Goal: Task Accomplishment & Management: Use online tool/utility

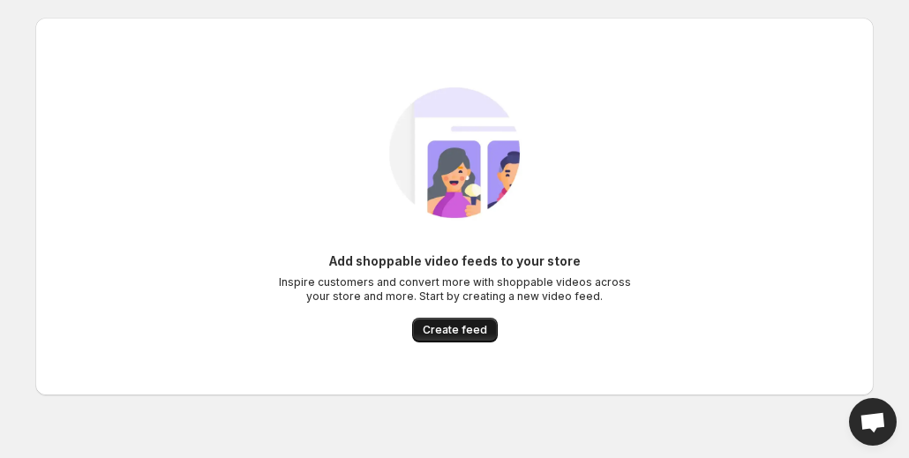
click at [454, 323] on button "Create feed" at bounding box center [455, 330] width 86 height 25
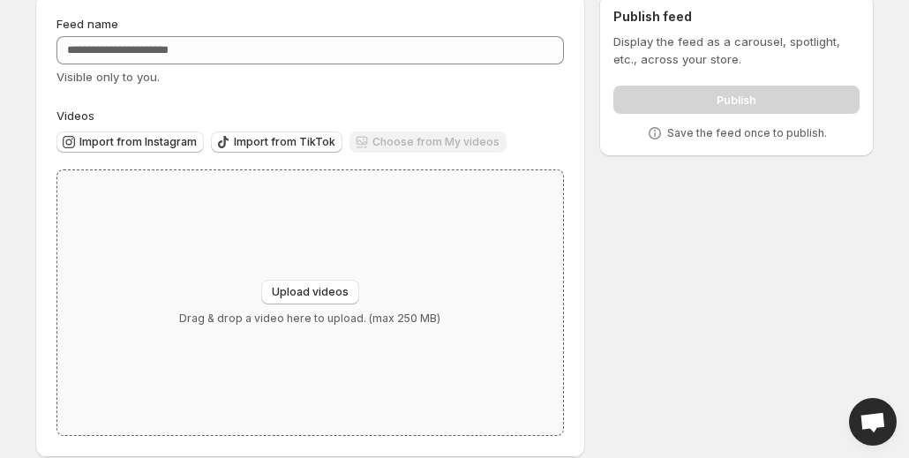
scroll to position [94, 0]
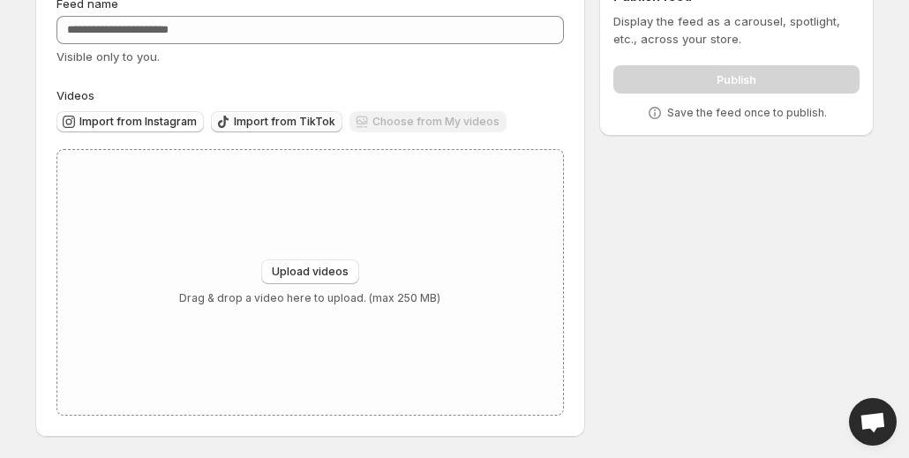
click at [262, 117] on span "Import from TikTok" at bounding box center [284, 122] width 101 height 14
click at [153, 119] on span "Import from Instagram" at bounding box center [137, 122] width 117 height 14
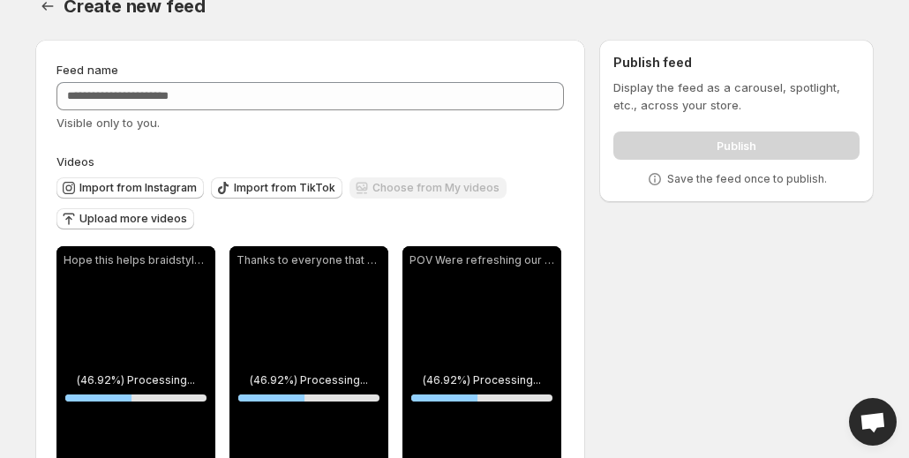
scroll to position [0, 0]
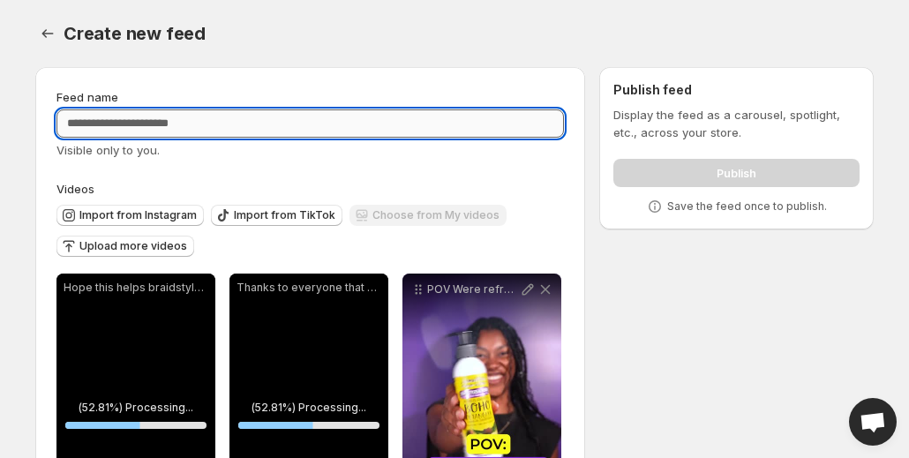
click at [301, 130] on input "Feed name" at bounding box center [309, 123] width 507 height 28
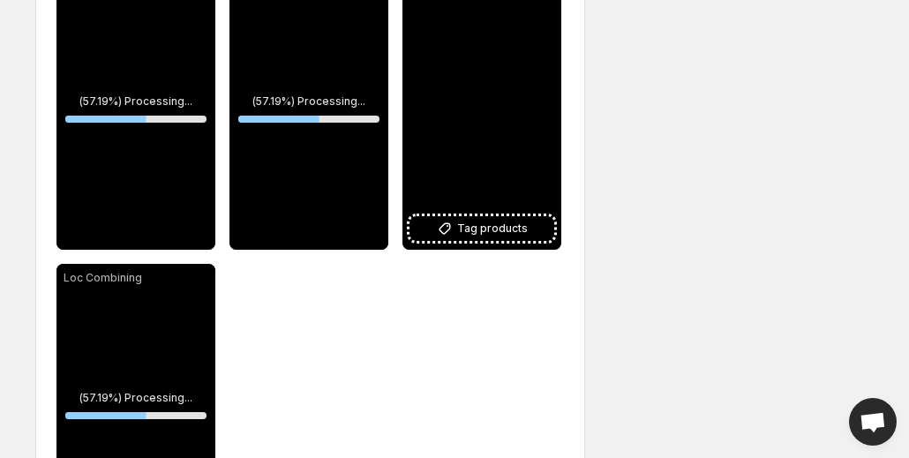
scroll to position [258, 0]
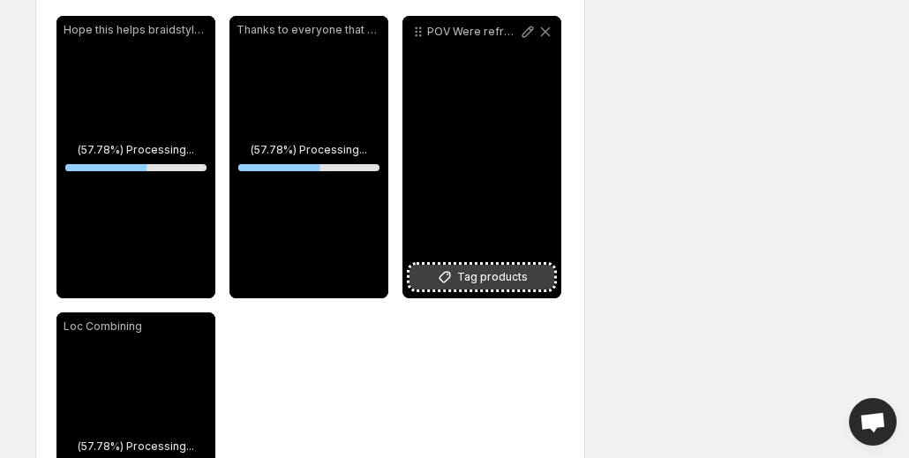
type input "**"
click at [496, 274] on span "Tag products" at bounding box center [492, 277] width 71 height 18
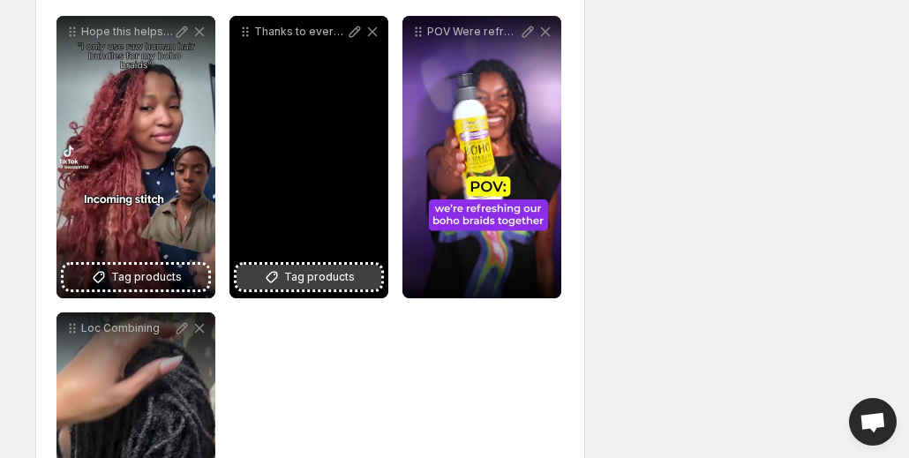
click at [302, 271] on span "Tag products" at bounding box center [319, 277] width 71 height 18
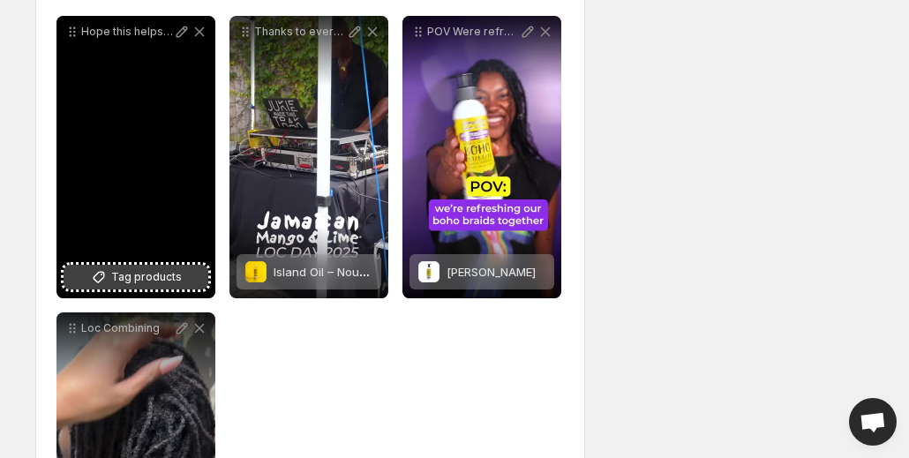
click at [101, 276] on icon at bounding box center [99, 277] width 18 height 18
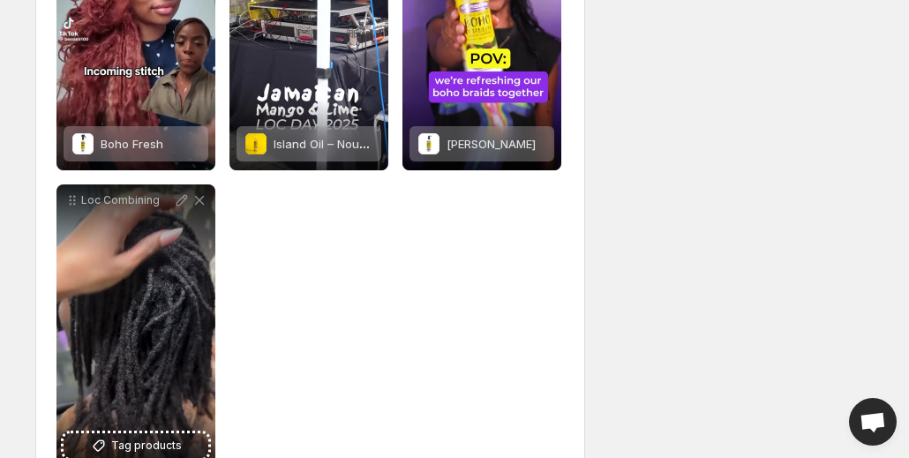
scroll to position [437, 0]
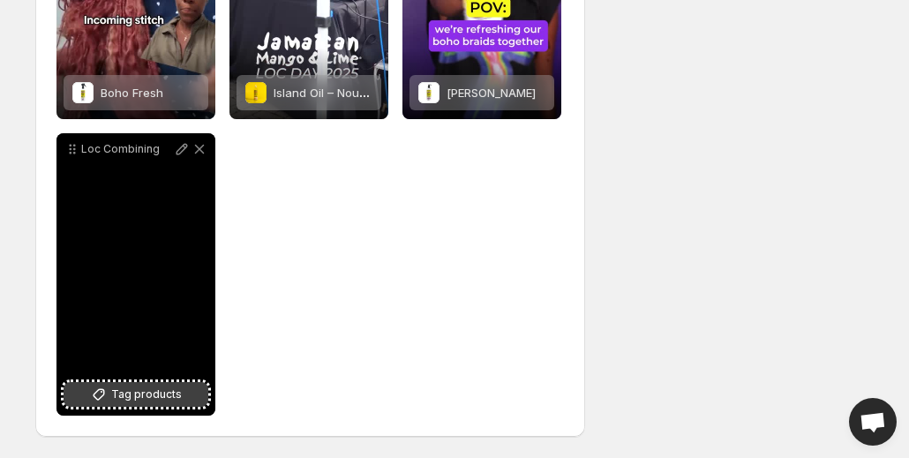
click at [167, 394] on span "Tag products" at bounding box center [146, 395] width 71 height 18
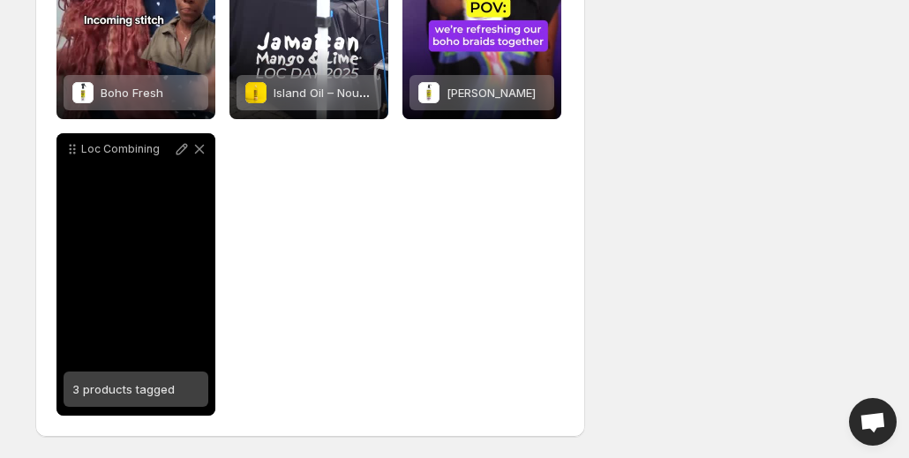
click at [140, 393] on span "3 products tagged" at bounding box center [123, 389] width 102 height 14
click at [128, 393] on span "2 products tagged" at bounding box center [123, 389] width 102 height 14
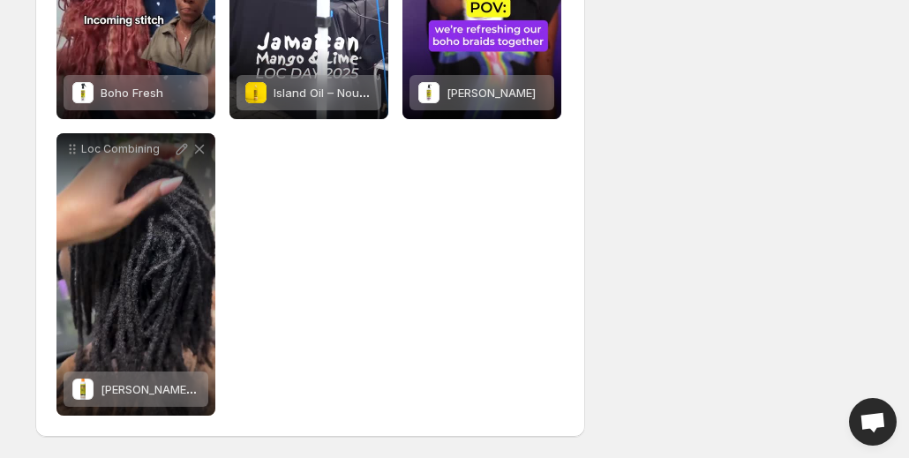
scroll to position [0, 0]
